Goal: Information Seeking & Learning: Learn about a topic

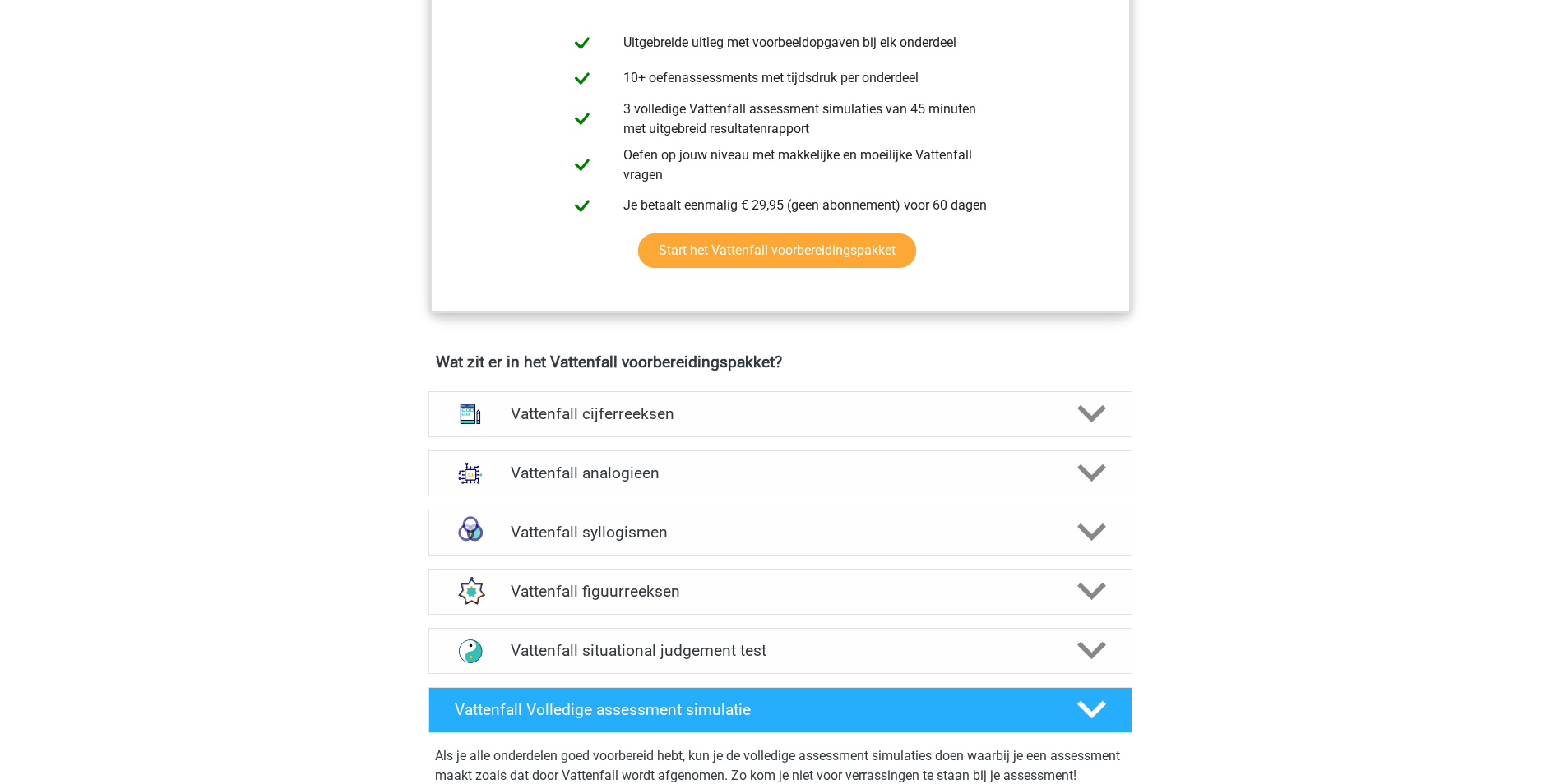
scroll to position [904, 0]
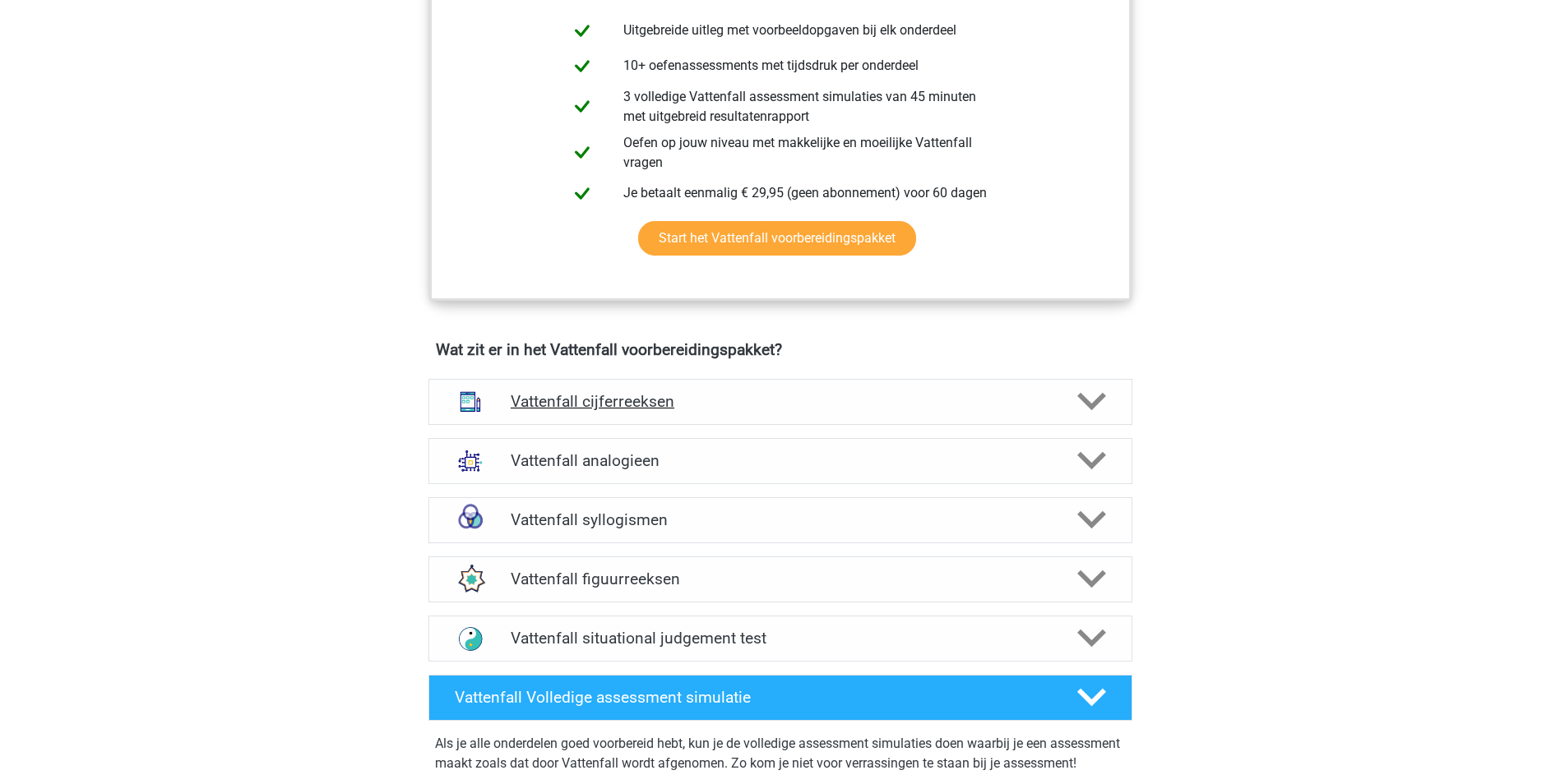
click at [1097, 407] on icon at bounding box center [1091, 401] width 29 height 29
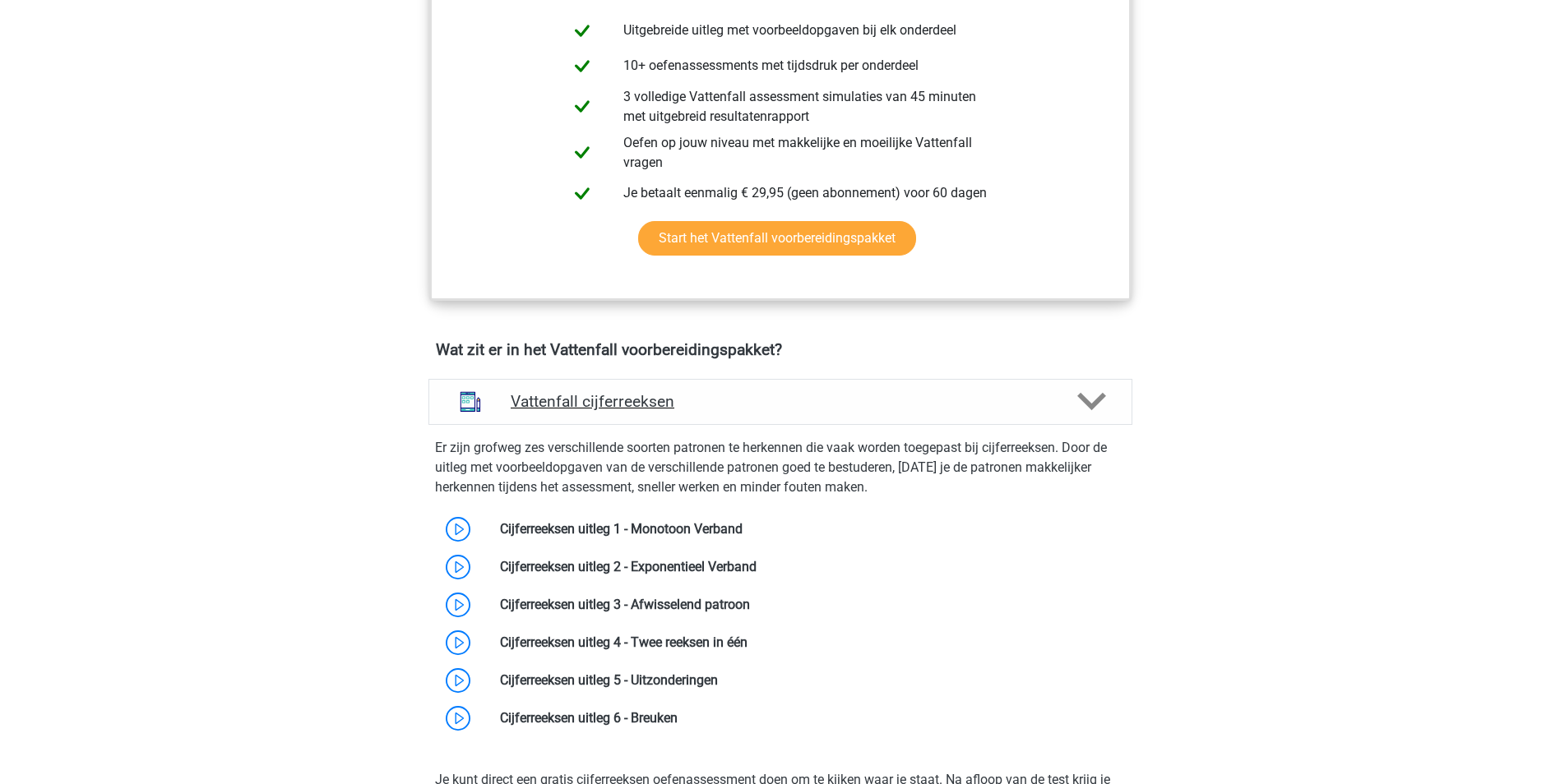
click at [1098, 406] on icon at bounding box center [1091, 401] width 29 height 29
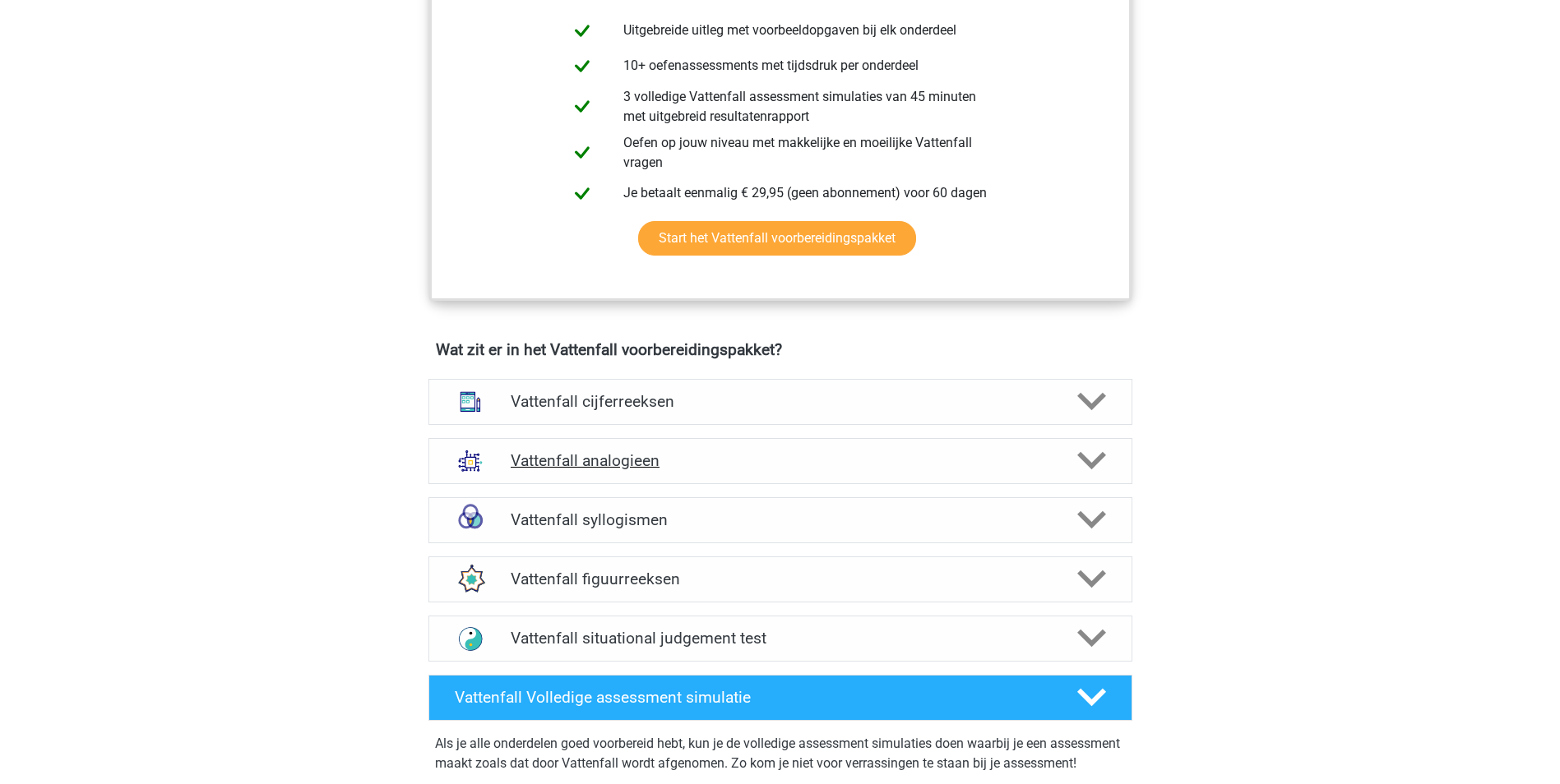
click at [1096, 449] on icon at bounding box center [1091, 460] width 29 height 29
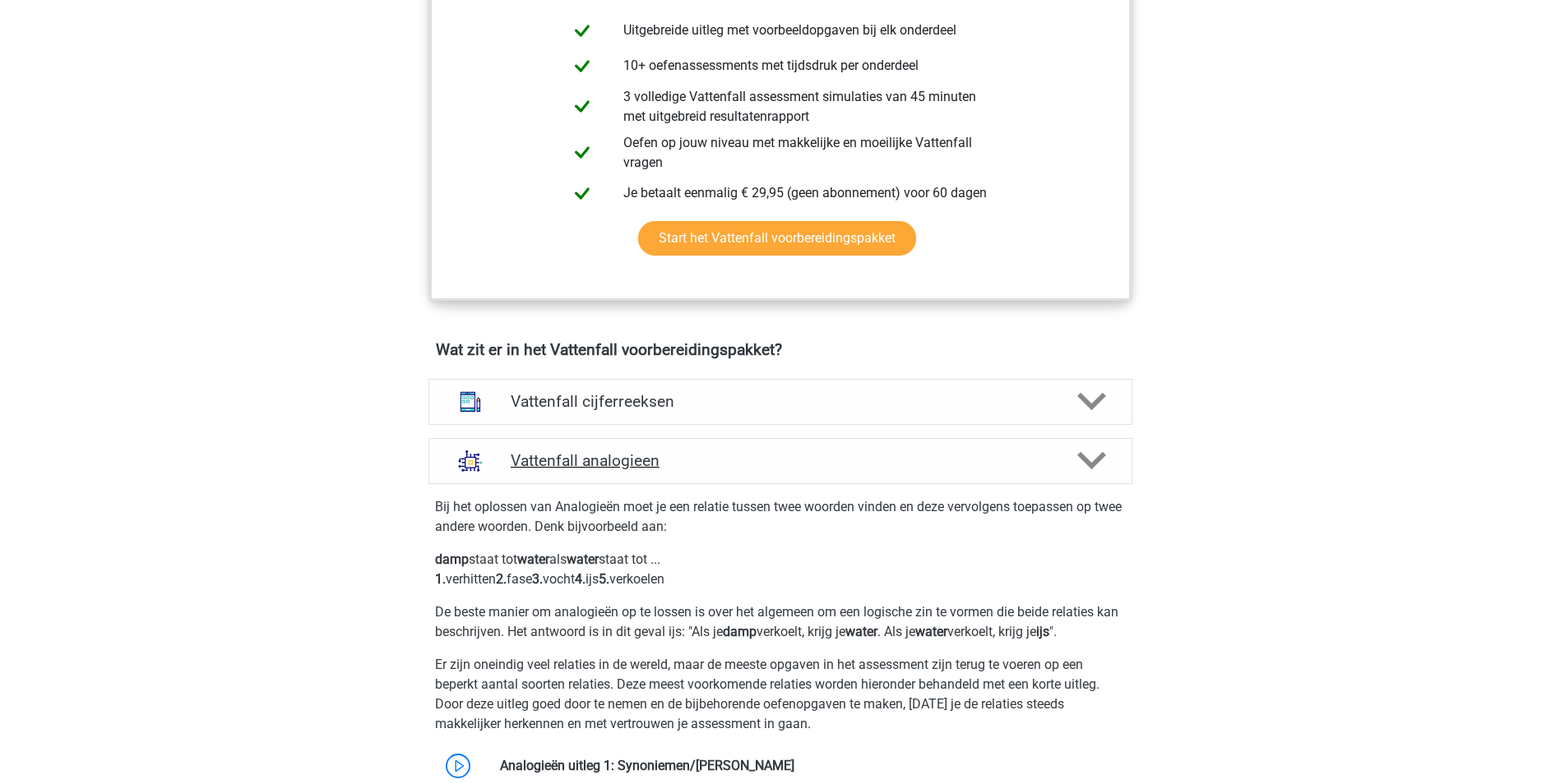
click at [1093, 464] on polygon at bounding box center [1091, 461] width 29 height 18
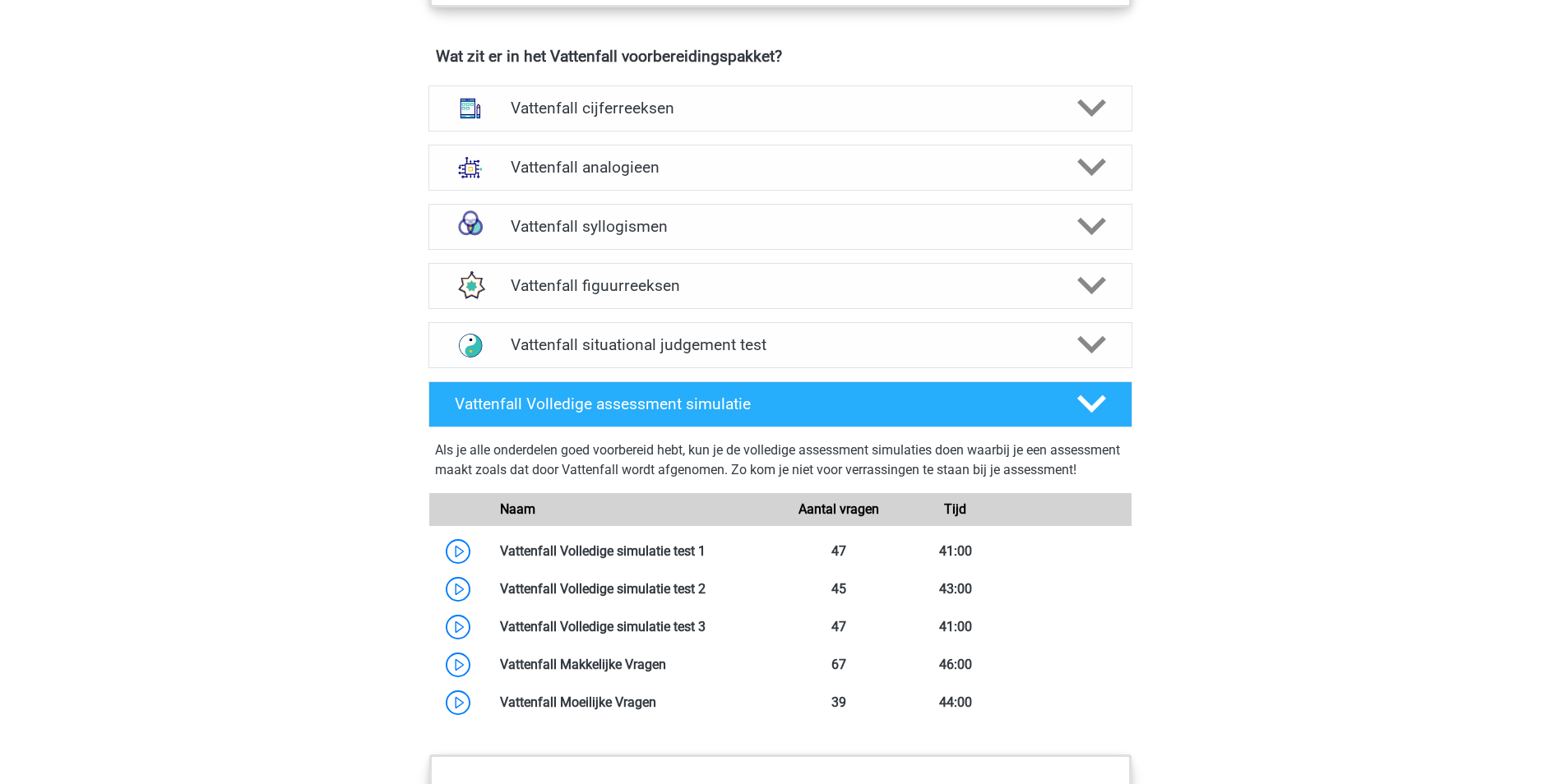
scroll to position [1398, 0]
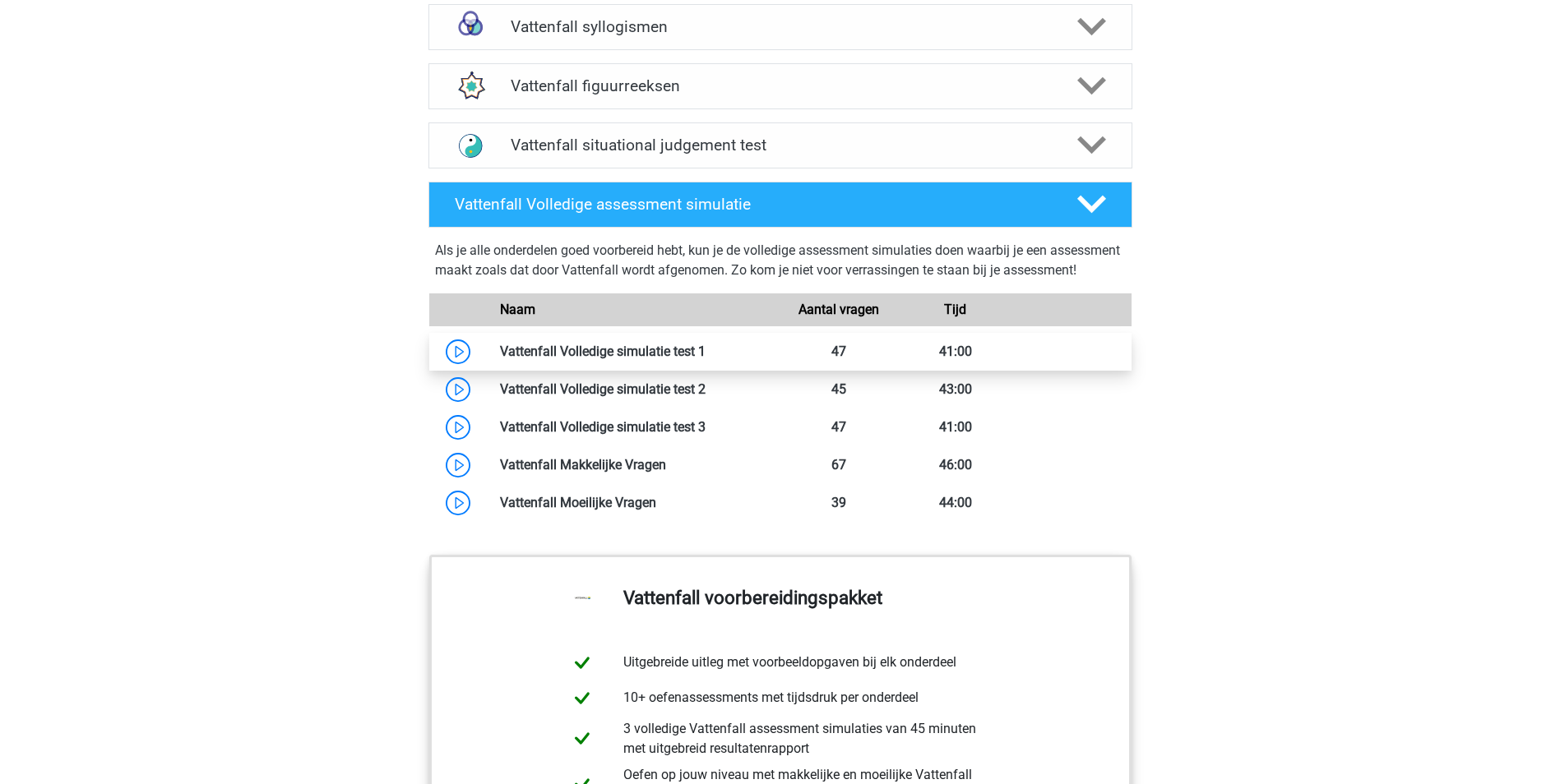
click at [705, 359] on link at bounding box center [705, 351] width 0 height 16
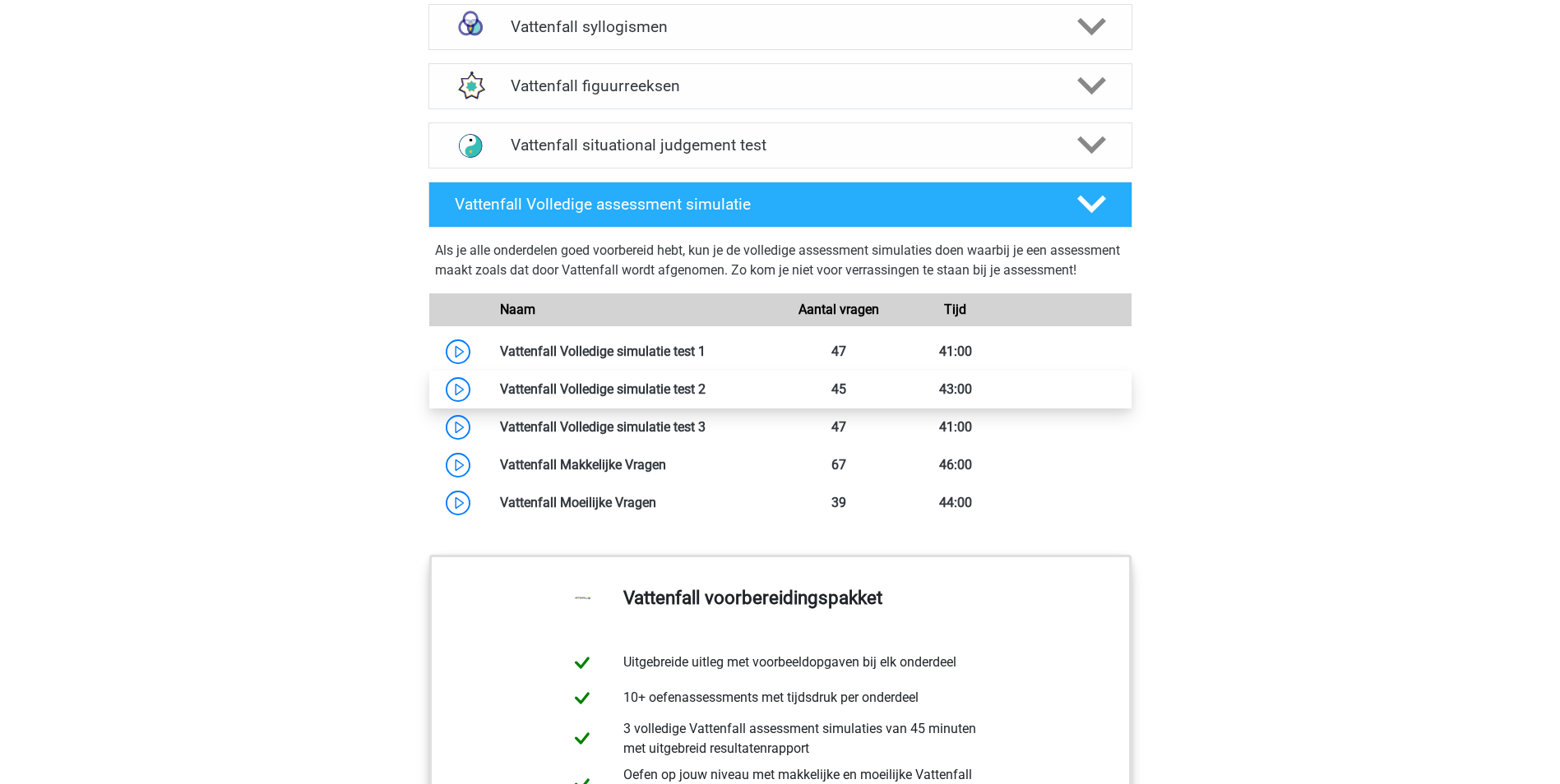
click at [705, 397] on link at bounding box center [705, 389] width 0 height 16
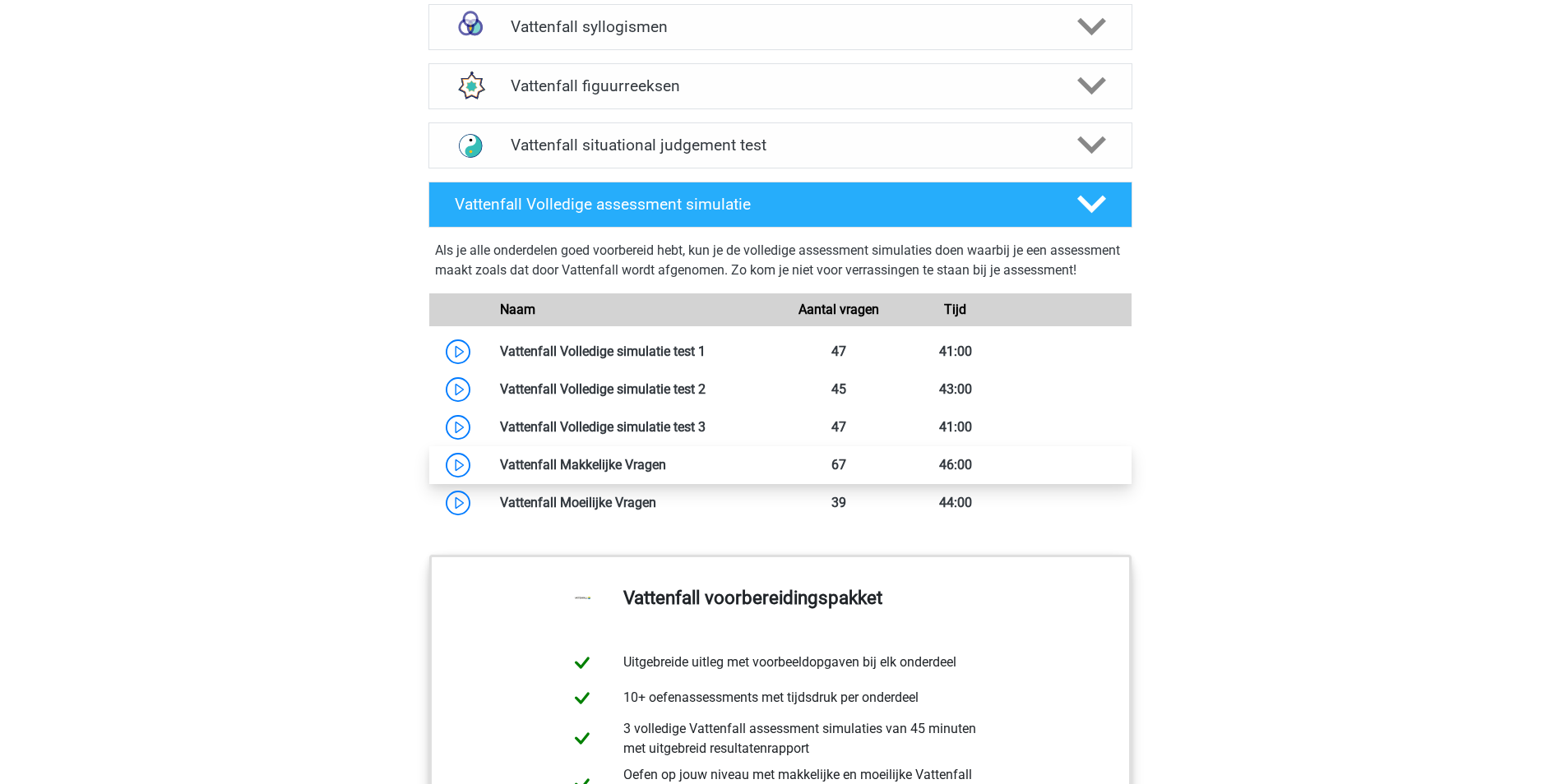
click at [666, 472] on link at bounding box center [666, 465] width 0 height 16
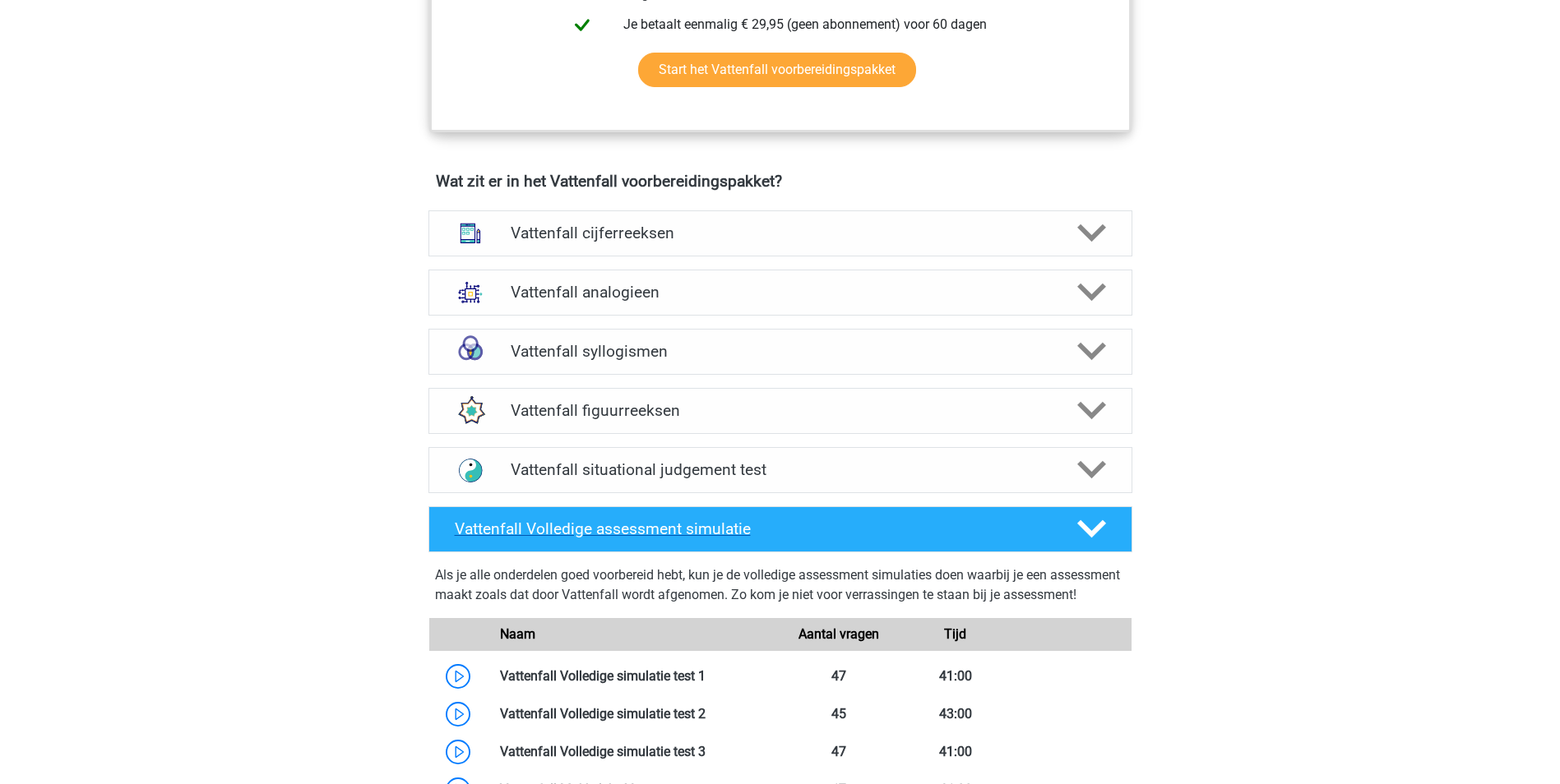
scroll to position [1068, 0]
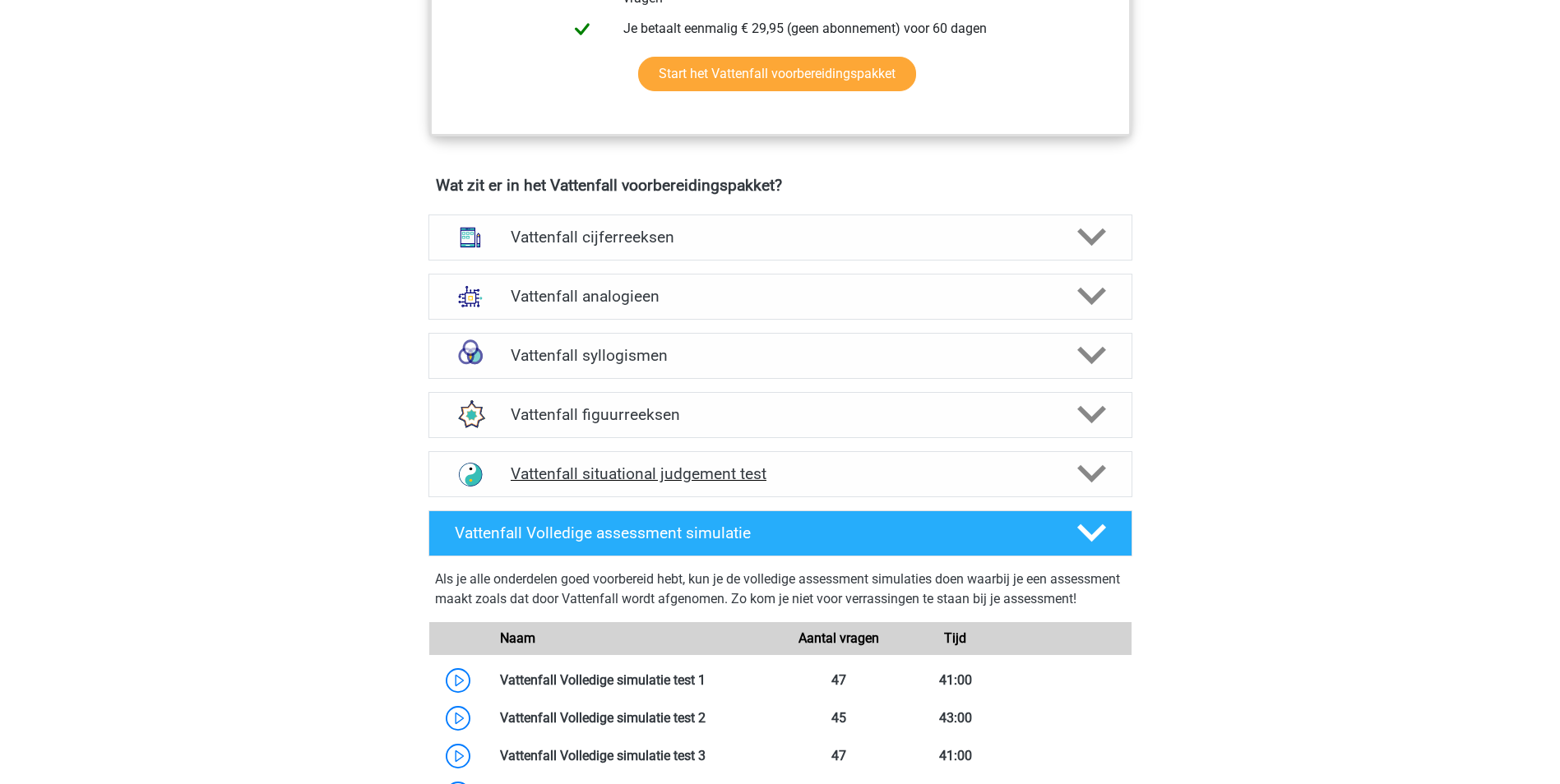
click at [1095, 471] on icon at bounding box center [1091, 473] width 29 height 29
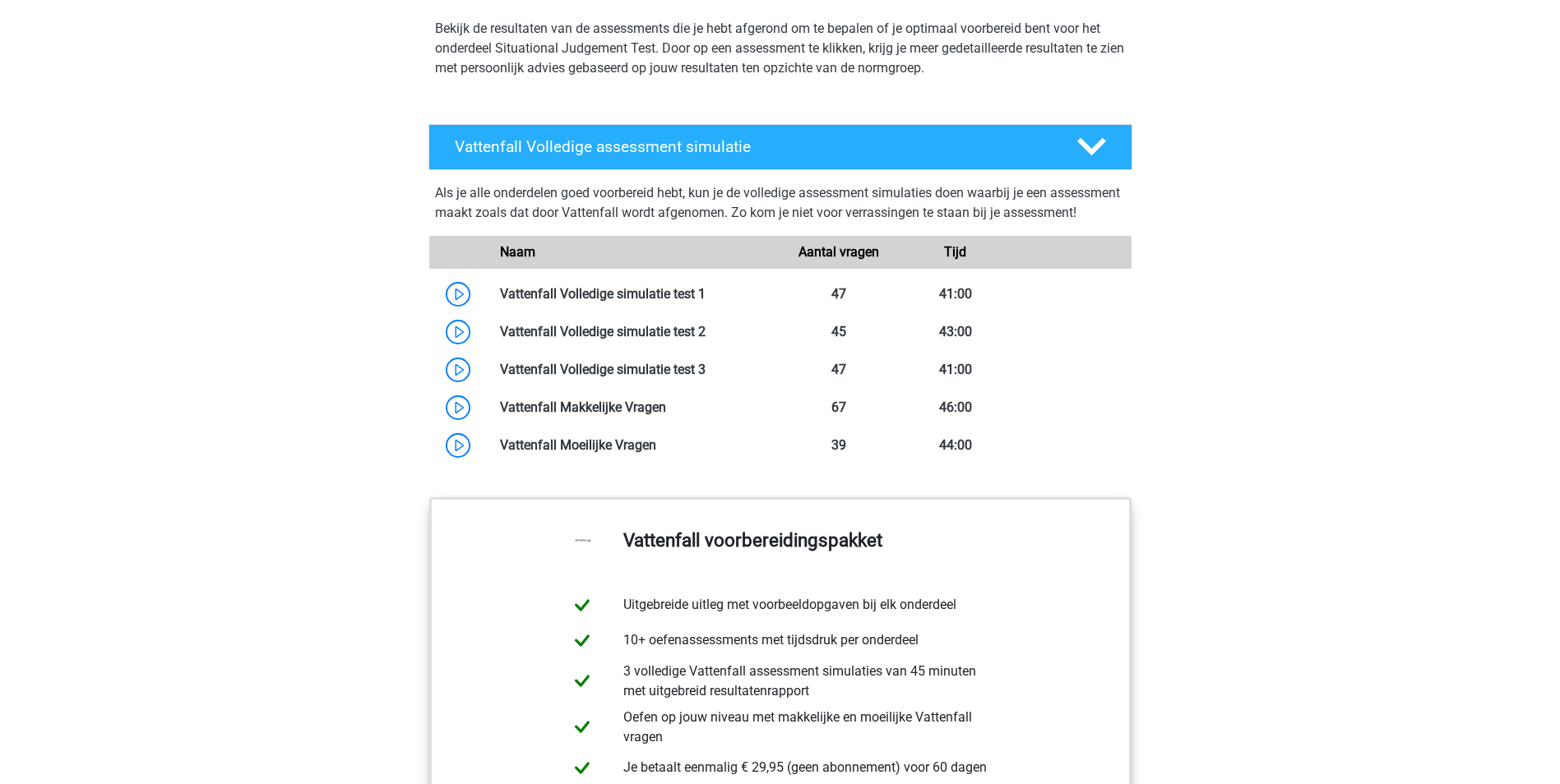
scroll to position [2466, 0]
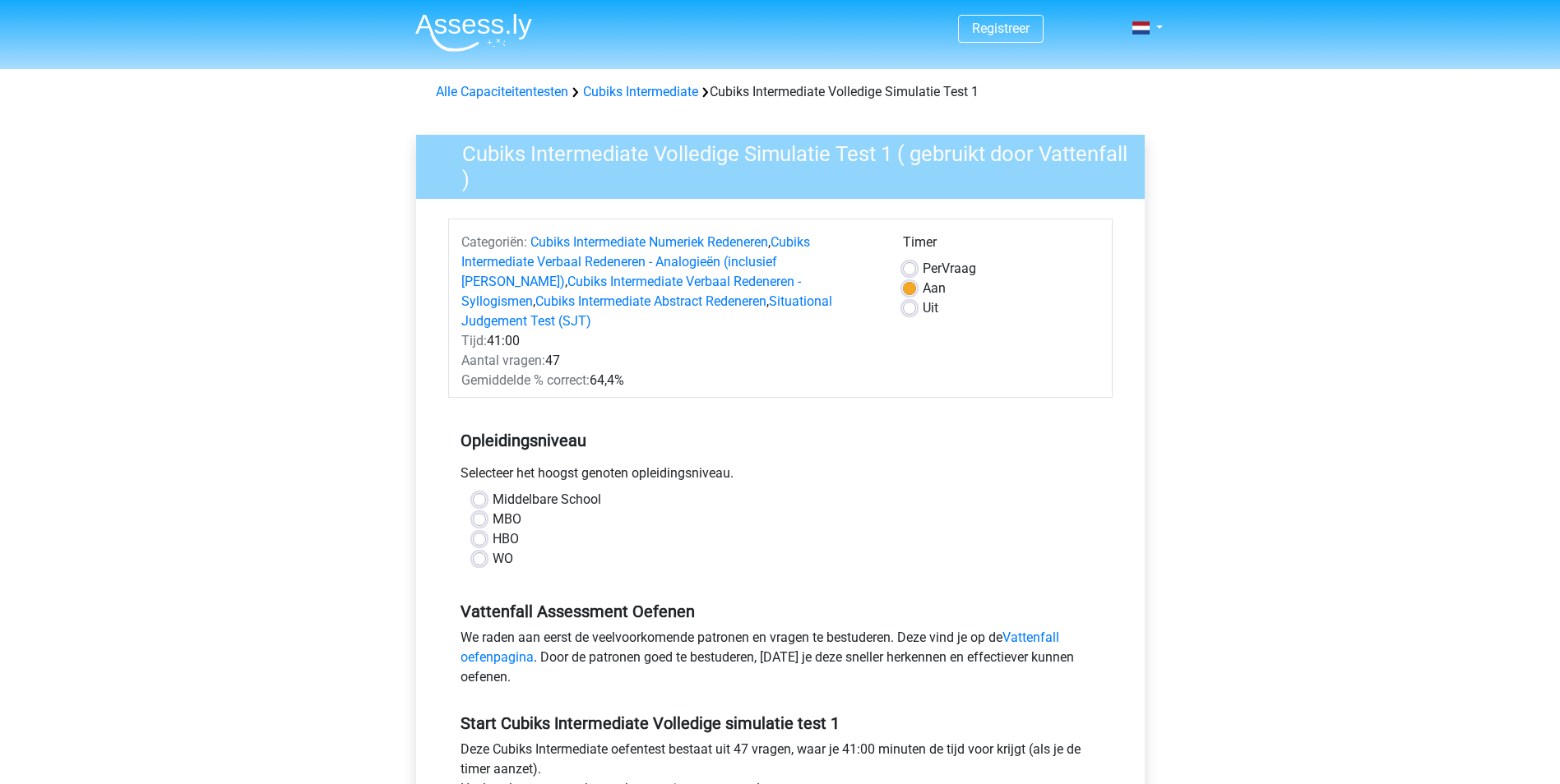
click at [493, 509] on label "MBO" at bounding box center [507, 519] width 29 height 19
click at [483, 509] on input "MBO" at bounding box center [479, 517] width 13 height 17
radio input "true"
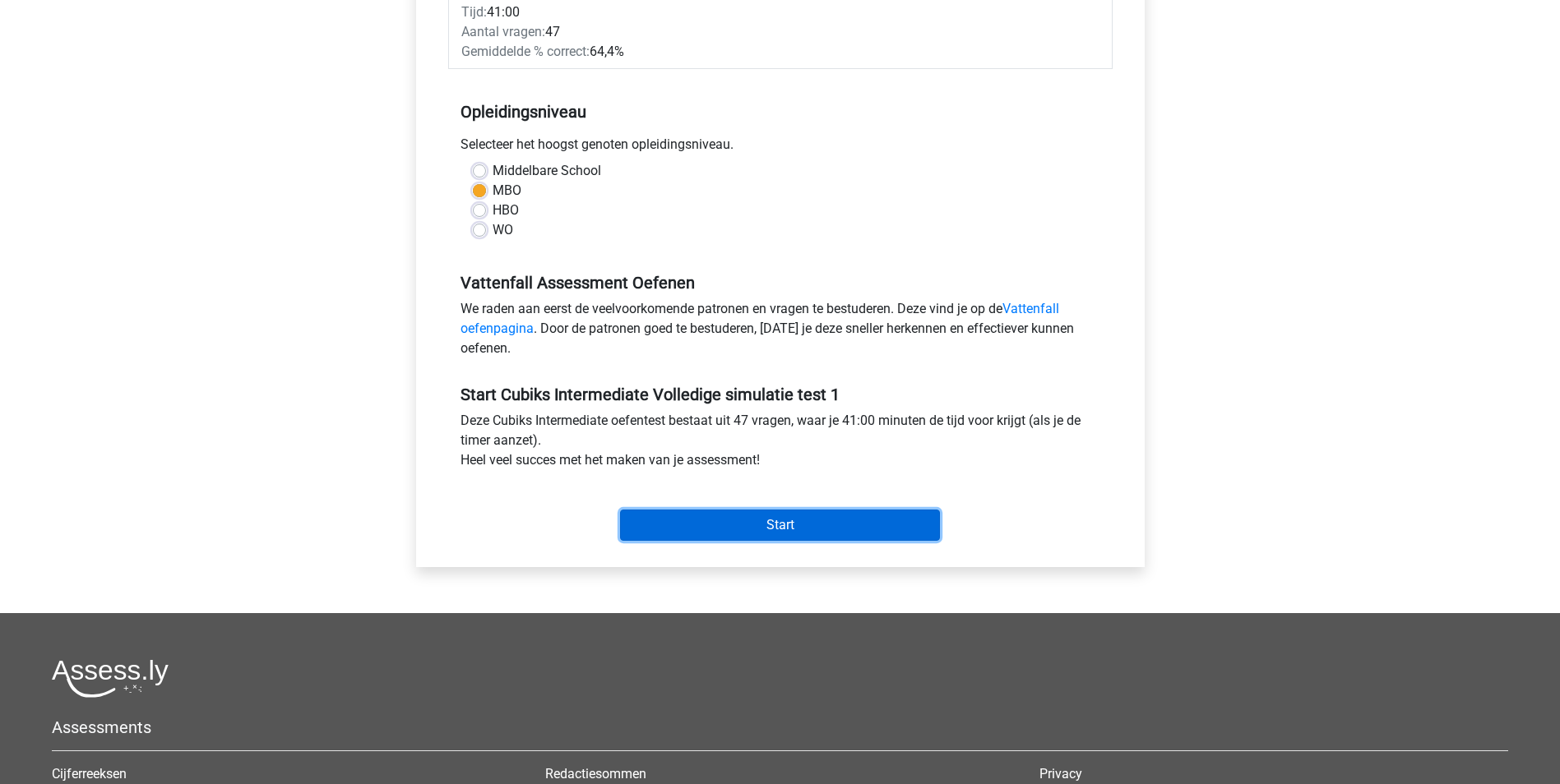
click at [856, 509] on input "Start" at bounding box center [780, 525] width 320 height 32
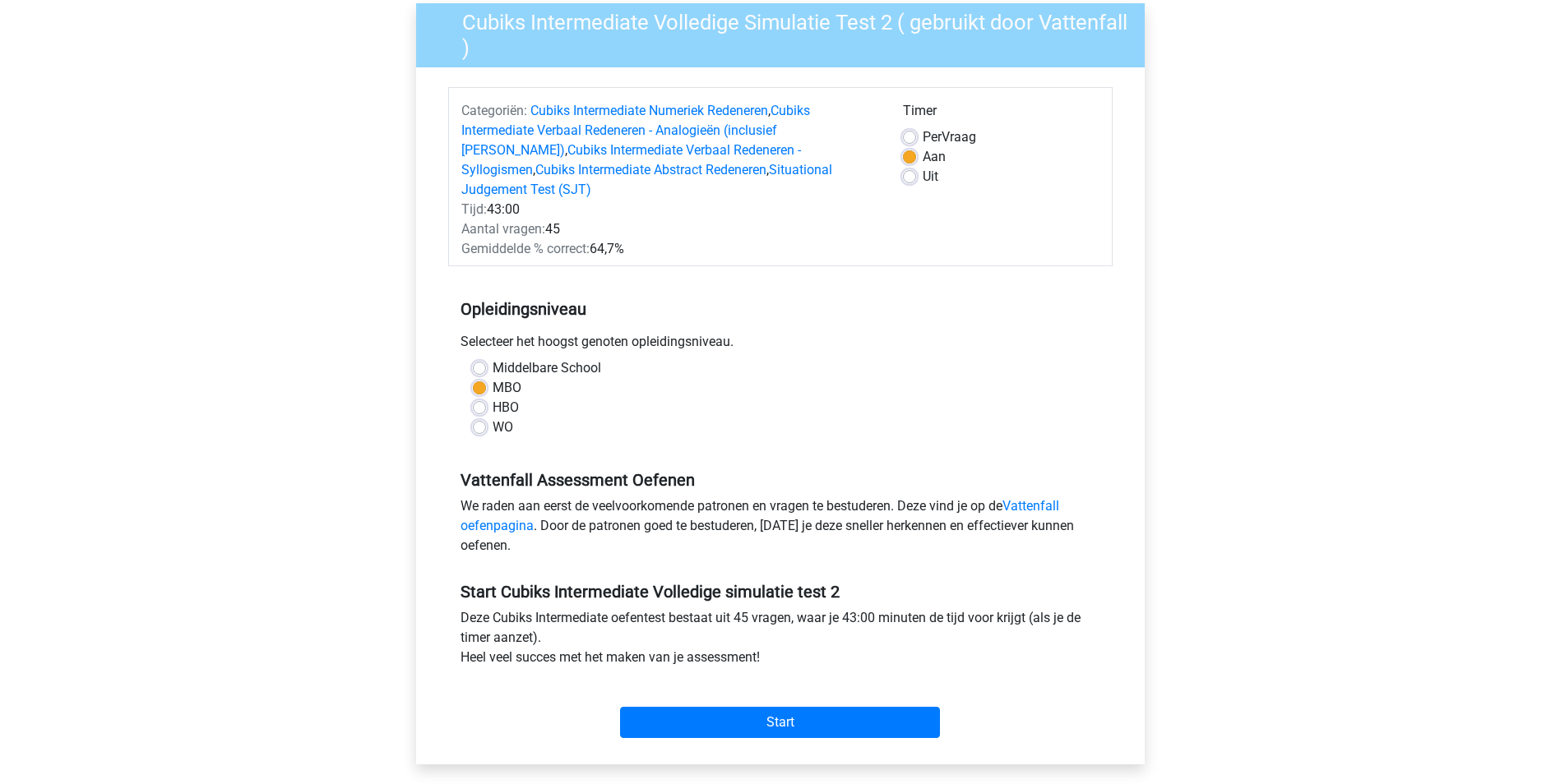
scroll to position [164, 0]
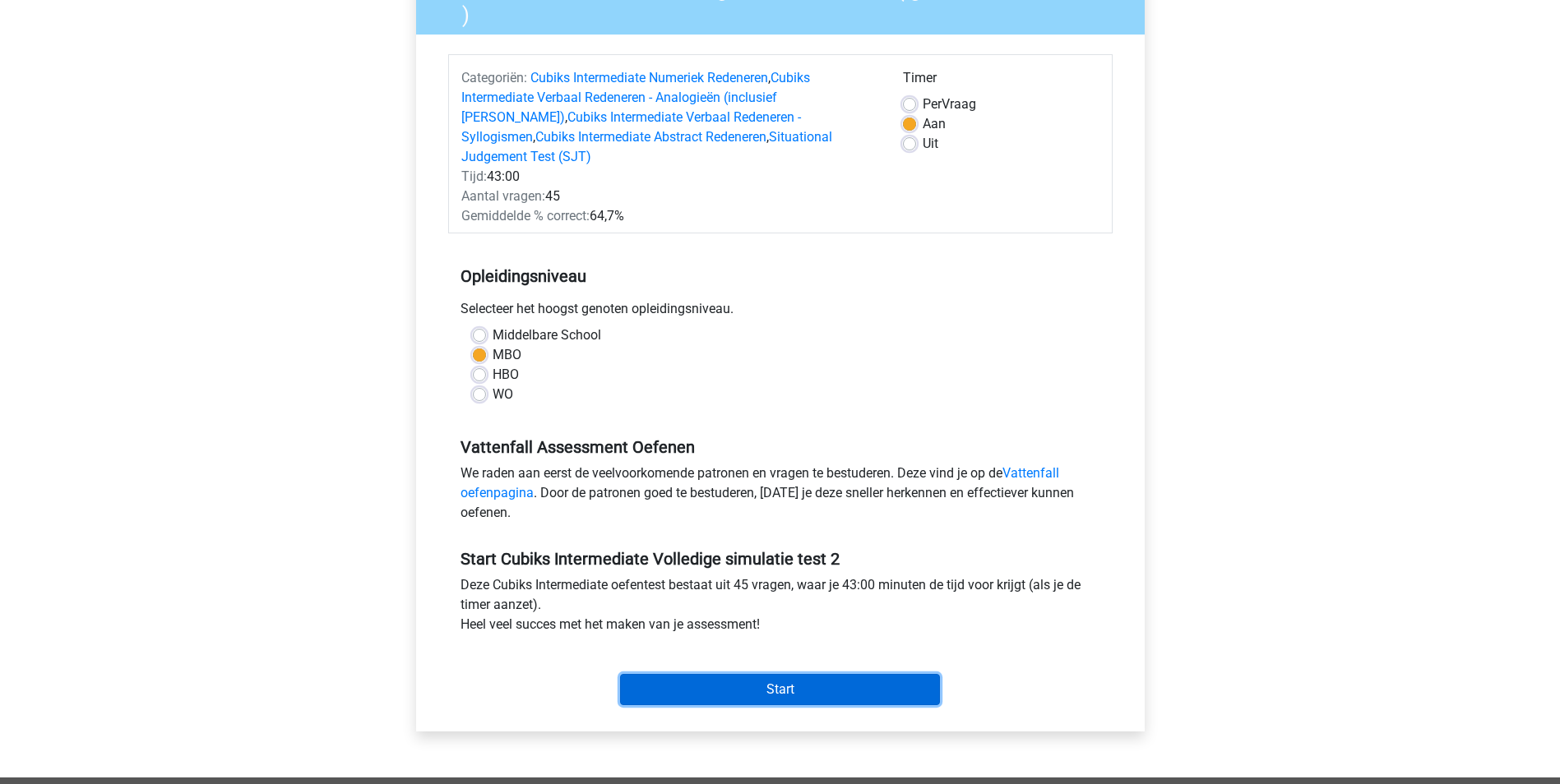
click at [805, 674] on input "Start" at bounding box center [780, 690] width 320 height 32
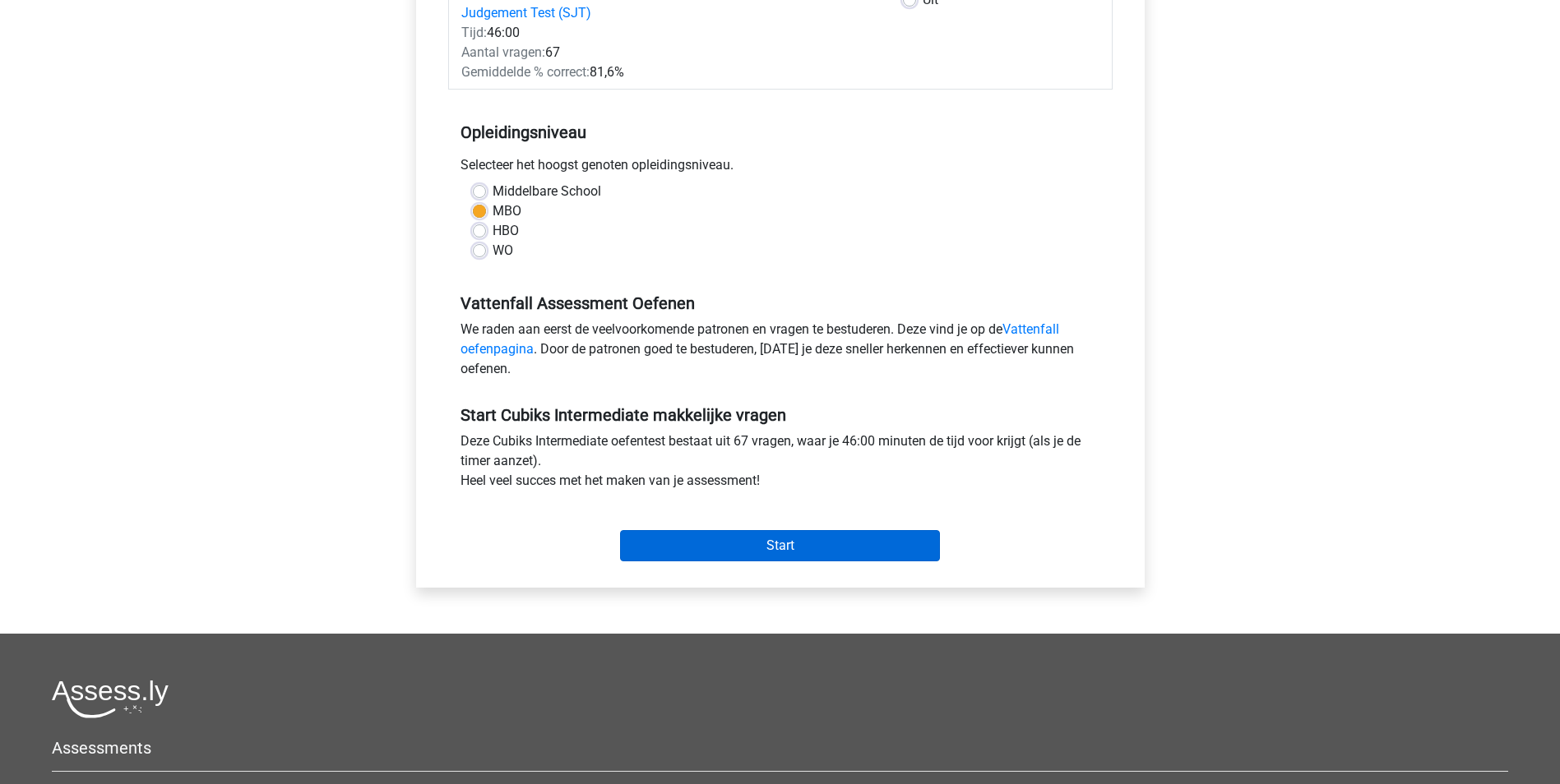
scroll to position [328, 0]
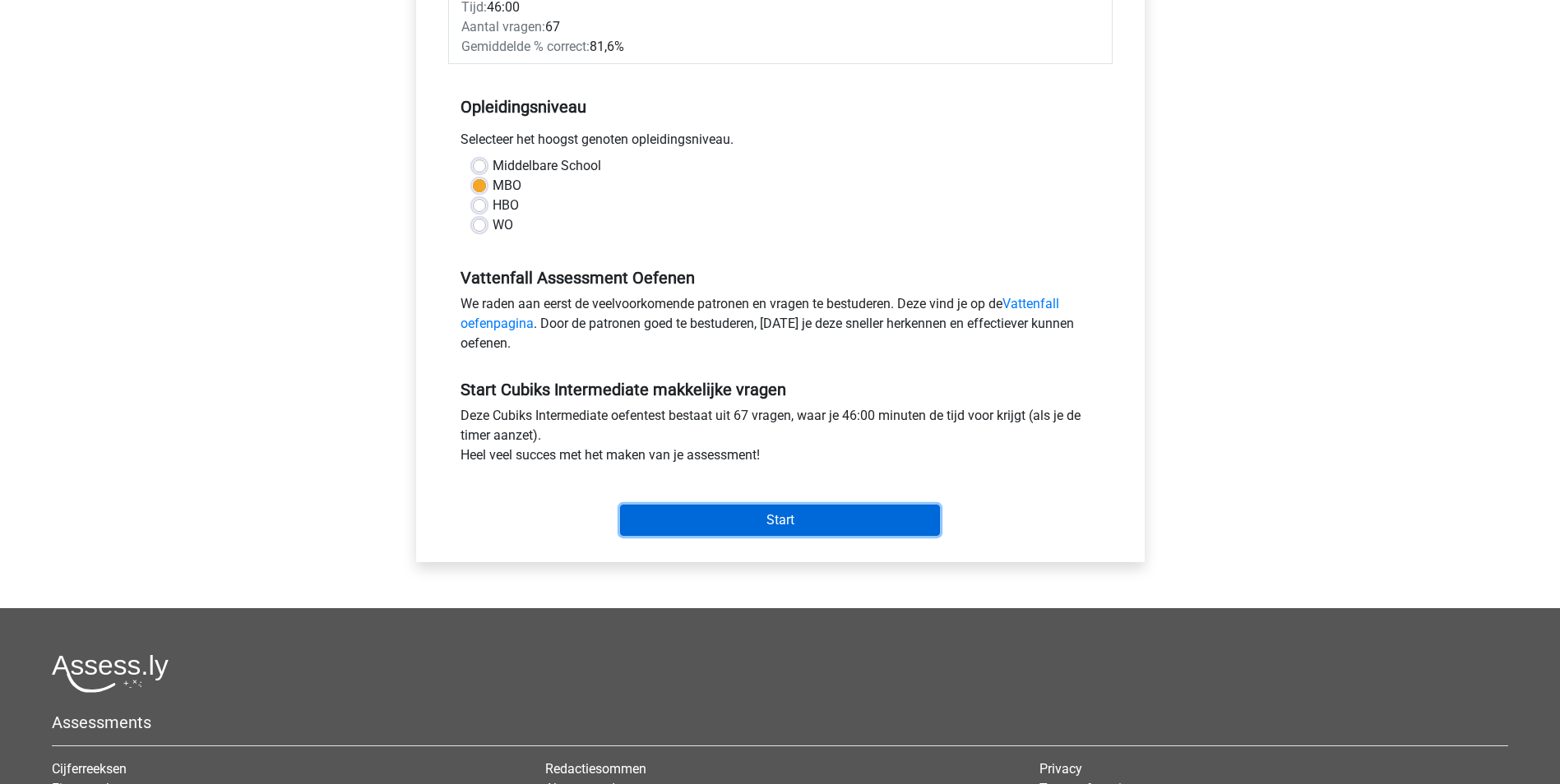
click at [697, 505] on input "Start" at bounding box center [780, 521] width 320 height 32
